Goal: Transaction & Acquisition: Book appointment/travel/reservation

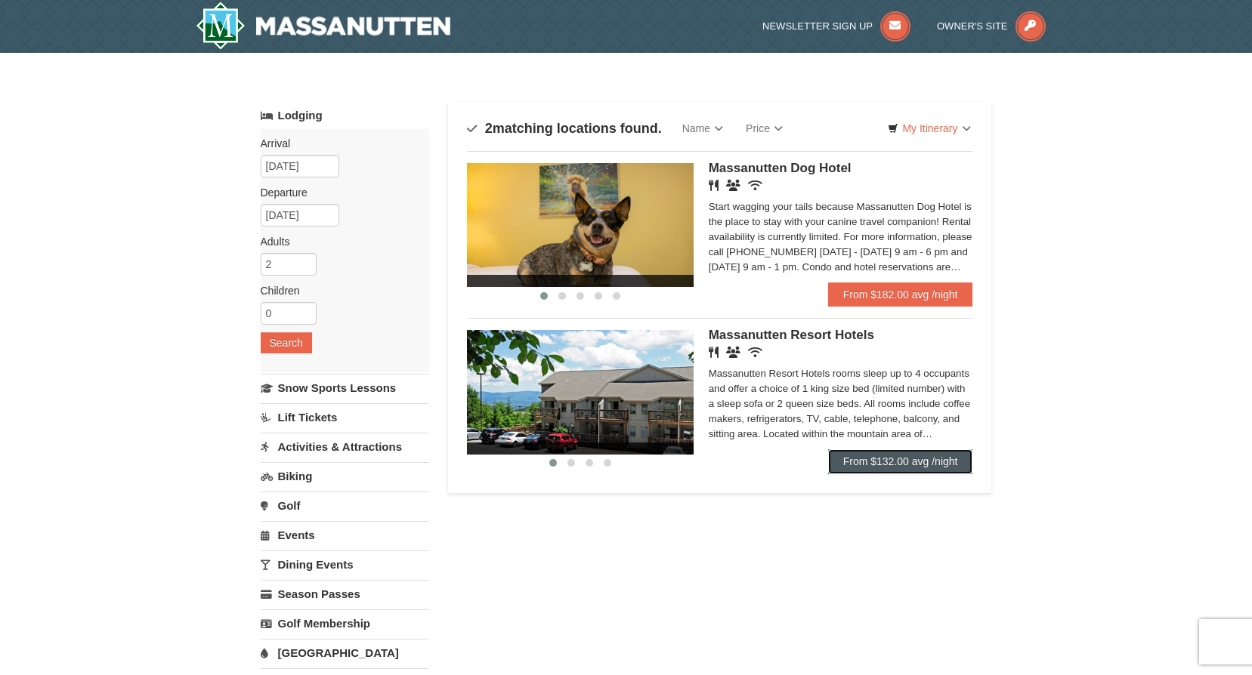
click at [879, 471] on link "From $132.00 avg /night" at bounding box center [900, 461] width 145 height 24
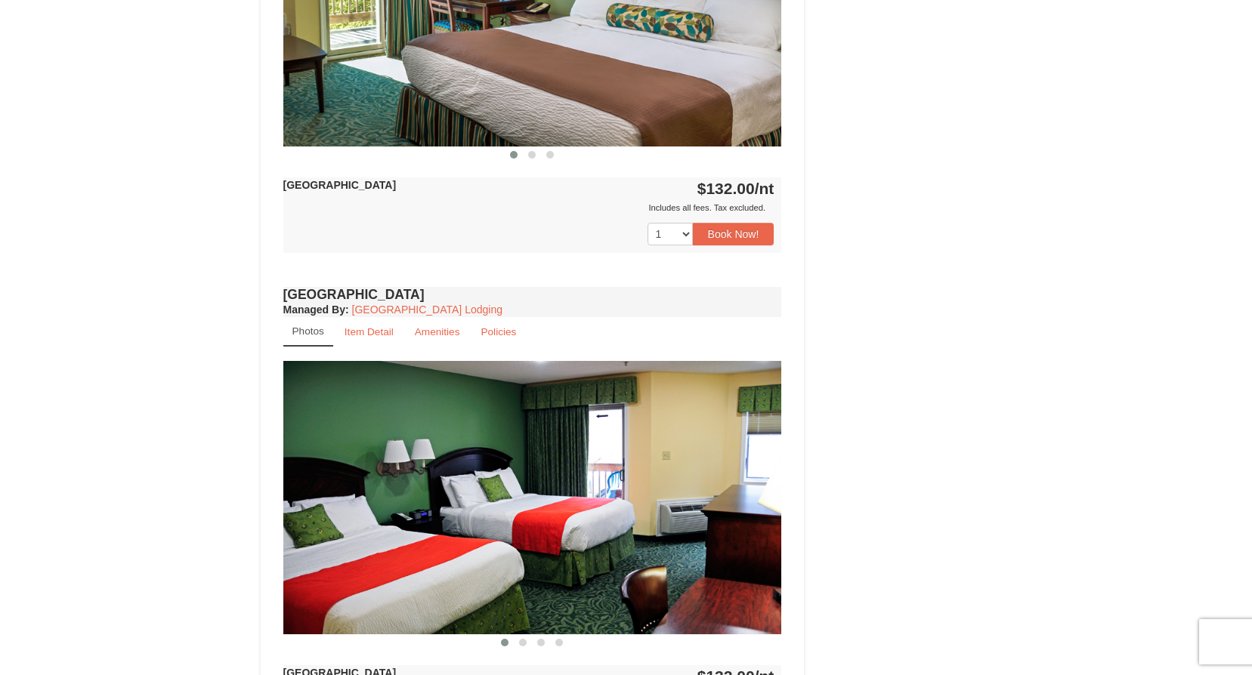
scroll to position [529, 0]
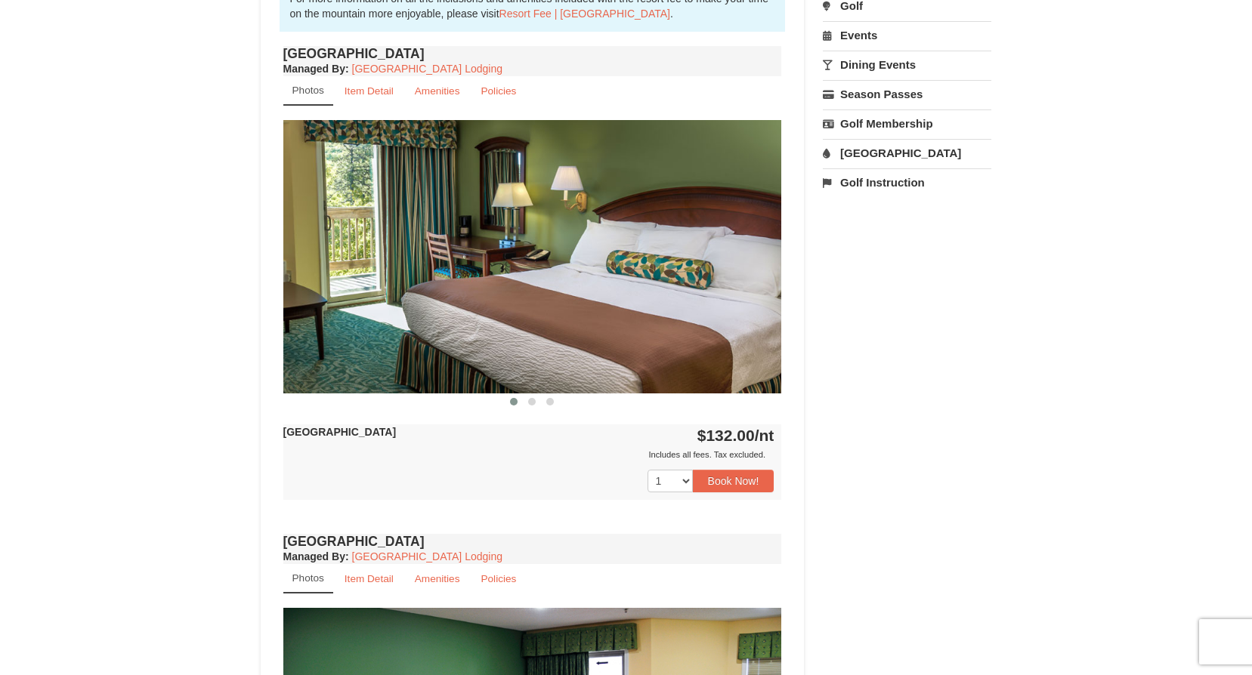
drag, startPoint x: 776, startPoint y: 488, endPoint x: 760, endPoint y: 483, distance: 17.4
click at [773, 487] on div "1 2 3 4 5 6 7 8 9 10 11 12 13 14 15" at bounding box center [532, 481] width 499 height 38
click at [760, 483] on button "Book Now!" at bounding box center [734, 481] width 82 height 23
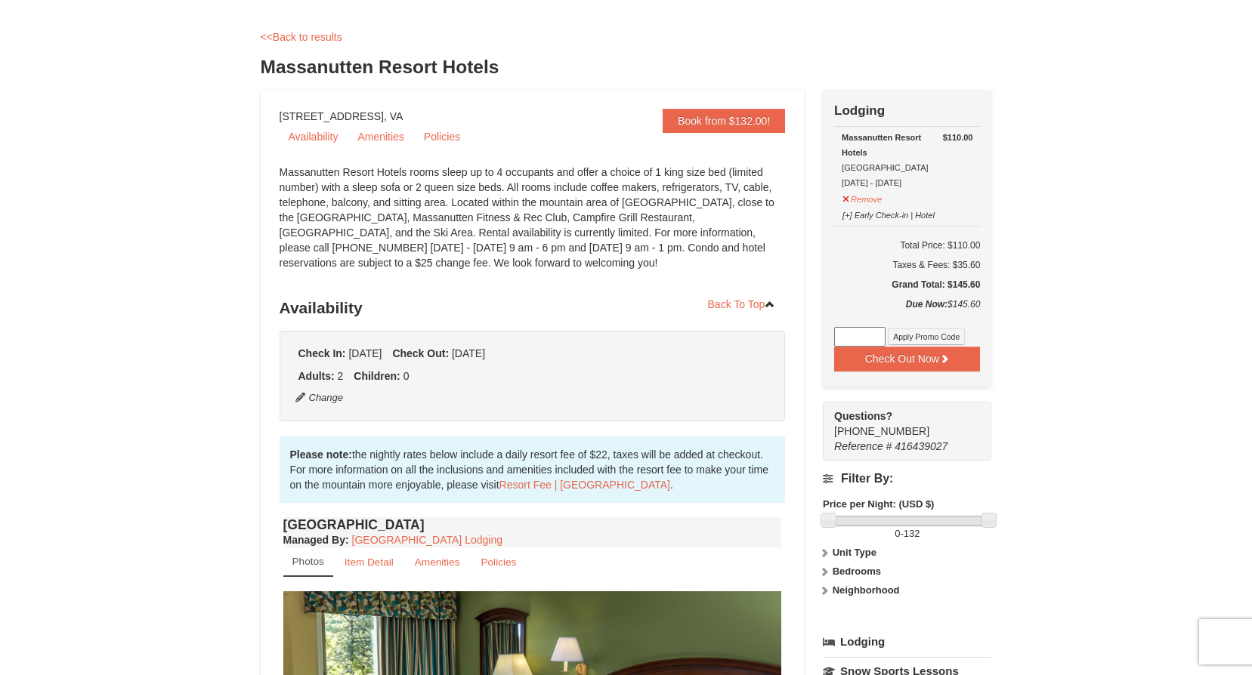
scroll to position [0, 0]
